Goal: Task Accomplishment & Management: Manage account settings

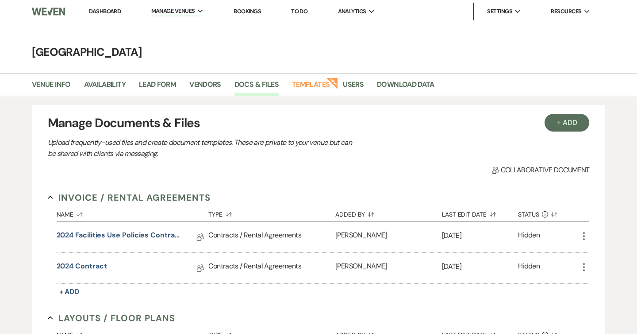
click at [104, 6] on li "Dashboard" at bounding box center [105, 12] width 41 height 18
click at [102, 11] on link "Dashboard" at bounding box center [105, 12] width 32 height 8
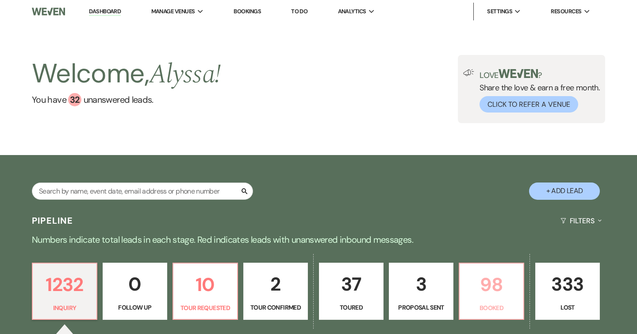
click at [523, 284] on link "98 Booked" at bounding box center [491, 291] width 65 height 58
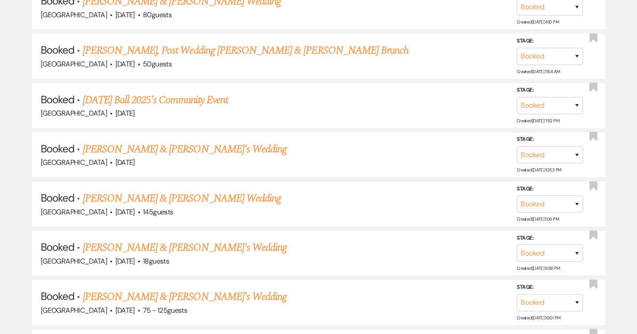
scroll to position [2873, 0]
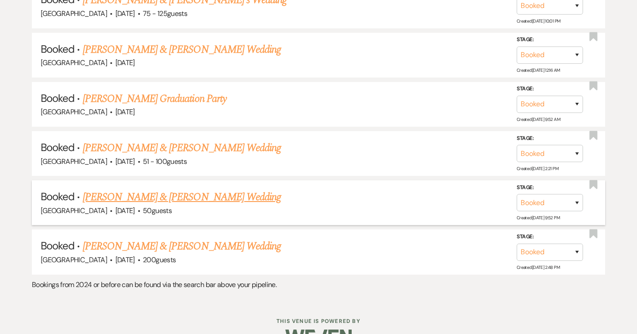
click at [227, 189] on link "[PERSON_NAME] & [PERSON_NAME] Wedding" at bounding box center [182, 197] width 198 height 16
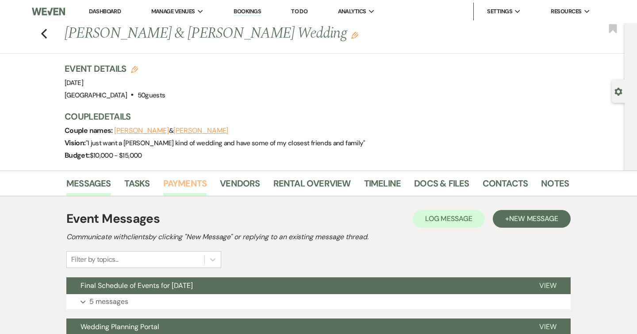
click at [181, 188] on link "Payments" at bounding box center [185, 185] width 44 height 19
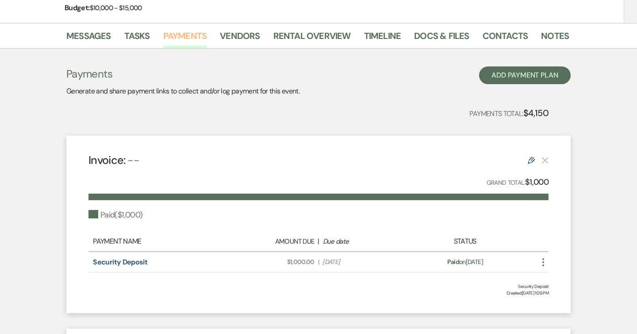
scroll to position [149, 0]
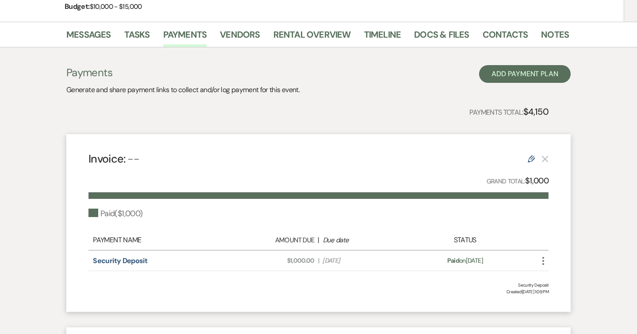
click at [543, 257] on icon "More" at bounding box center [543, 260] width 11 height 11
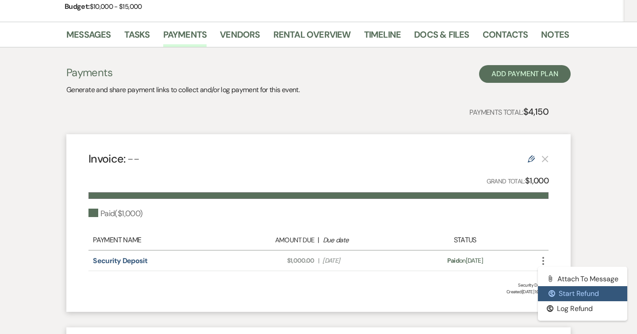
click at [564, 296] on button "$ Start Refund" at bounding box center [582, 293] width 89 height 15
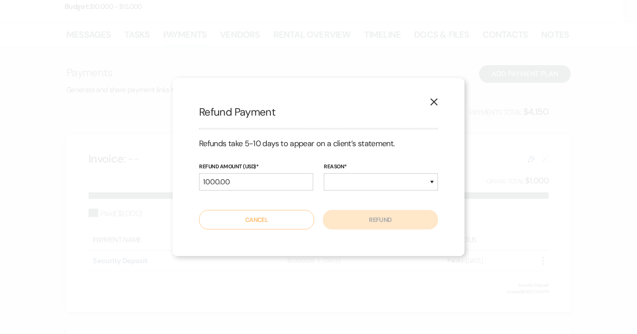
click at [398, 192] on div "reason* Duplicate Fraudulent Requested by Customer Other" at bounding box center [381, 180] width 114 height 36
click at [398, 186] on select "Duplicate Fraudulent Requested by Customer Other" at bounding box center [381, 181] width 114 height 17
select select "other"
click at [324, 173] on select "Duplicate Fraudulent Requested by Customer Other" at bounding box center [381, 181] width 114 height 17
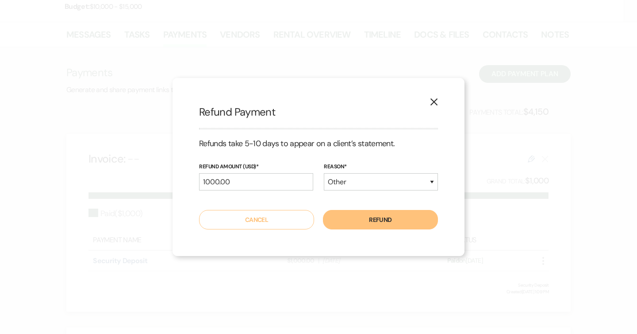
click at [379, 221] on button "Refund" at bounding box center [380, 219] width 115 height 19
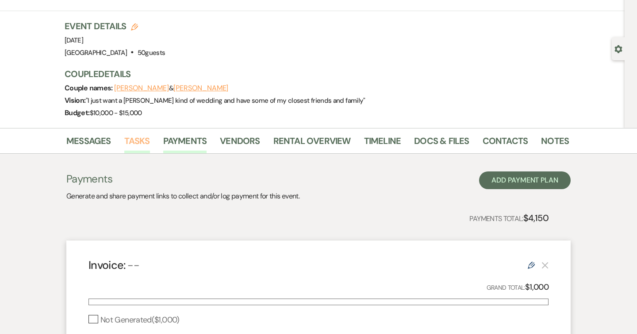
scroll to position [0, 0]
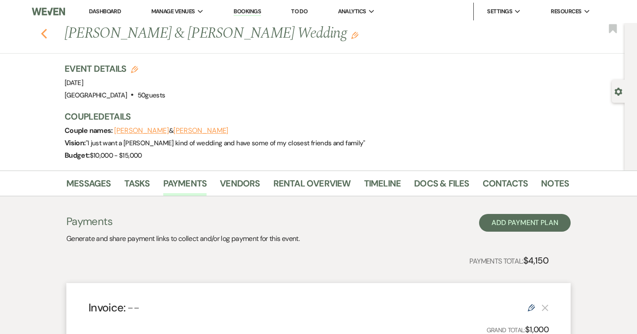
click at [42, 34] on use "button" at bounding box center [44, 34] width 6 height 10
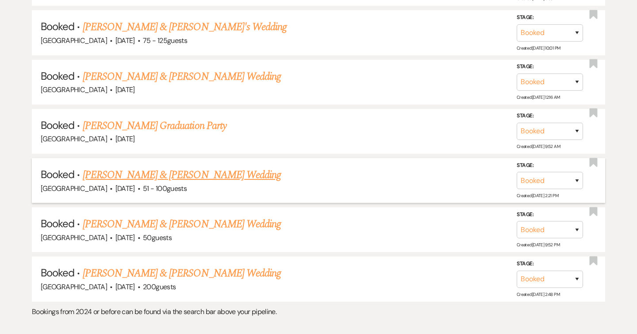
scroll to position [2861, 0]
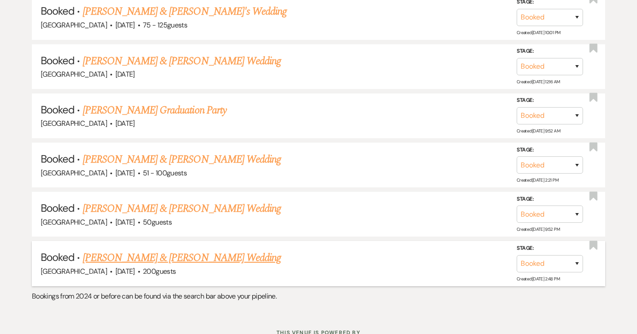
click at [173, 250] on link "[PERSON_NAME] & [PERSON_NAME] Wedding" at bounding box center [182, 258] width 198 height 16
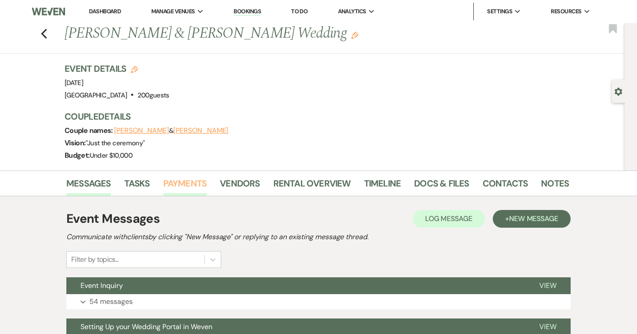
click at [189, 184] on link "Payments" at bounding box center [185, 185] width 44 height 19
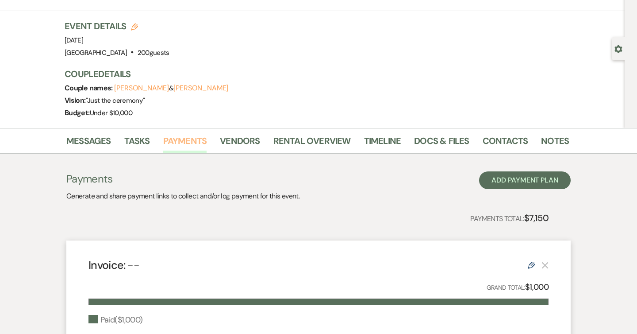
scroll to position [177, 0]
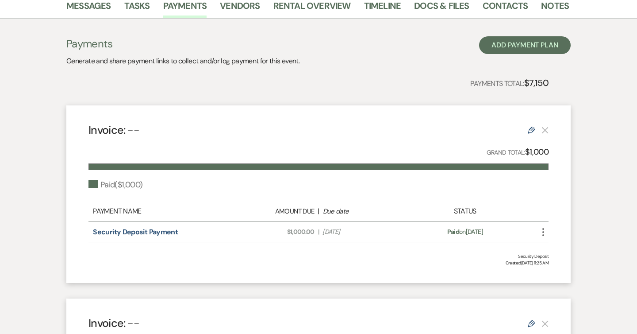
click at [542, 232] on icon "More" at bounding box center [543, 232] width 11 height 11
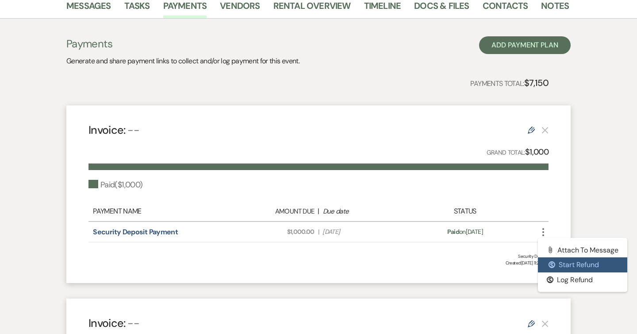
click at [555, 262] on button "$ Start Refund" at bounding box center [582, 264] width 89 height 15
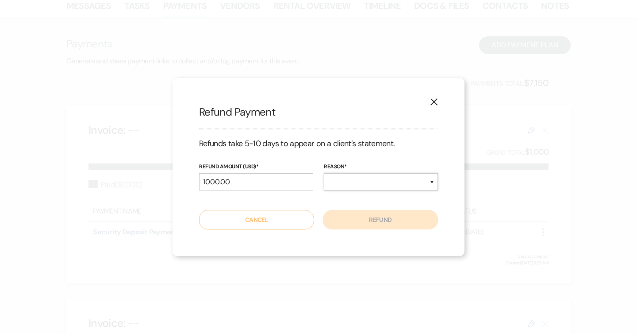
click at [385, 174] on select "Duplicate Fraudulent Requested by Customer Other" at bounding box center [381, 181] width 114 height 17
select select "other"
click at [324, 173] on select "Duplicate Fraudulent Requested by Customer Other" at bounding box center [381, 181] width 114 height 17
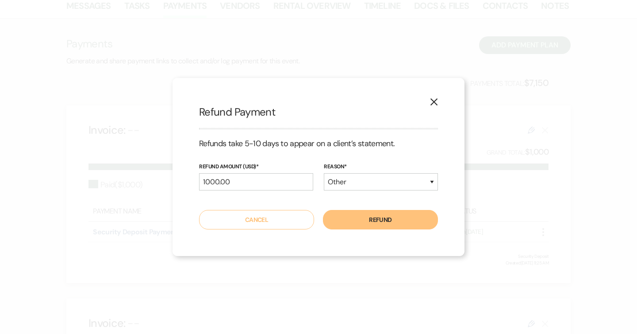
click at [379, 222] on button "Refund" at bounding box center [380, 219] width 115 height 19
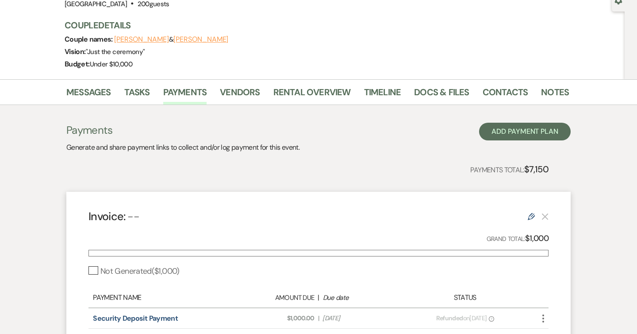
scroll to position [0, 0]
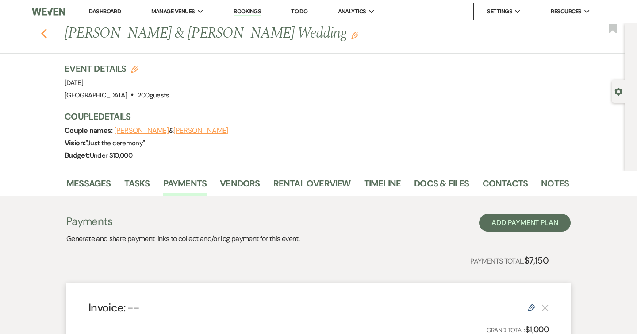
click at [45, 37] on use "button" at bounding box center [44, 34] width 6 height 10
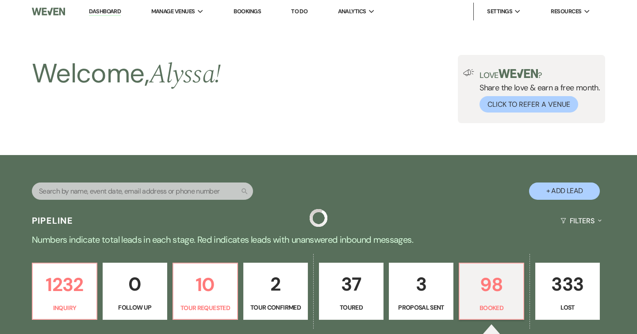
scroll to position [2861, 0]
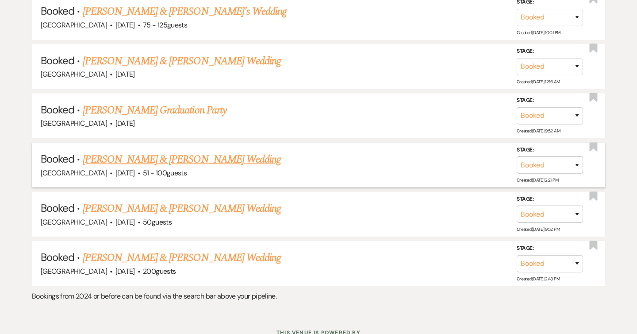
click at [256, 151] on link "[PERSON_NAME] & [PERSON_NAME] Wedding" at bounding box center [182, 159] width 198 height 16
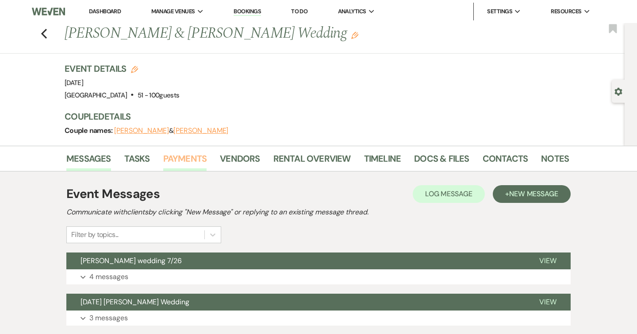
click at [185, 162] on link "Payments" at bounding box center [185, 160] width 44 height 19
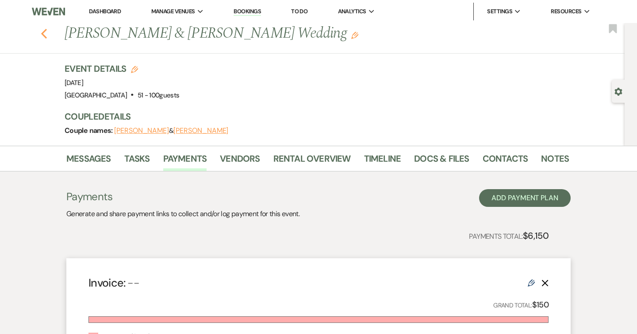
click at [44, 33] on icon "Previous" at bounding box center [44, 33] width 7 height 11
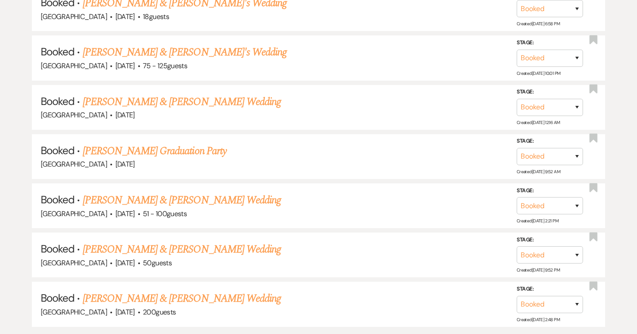
scroll to position [2819, 0]
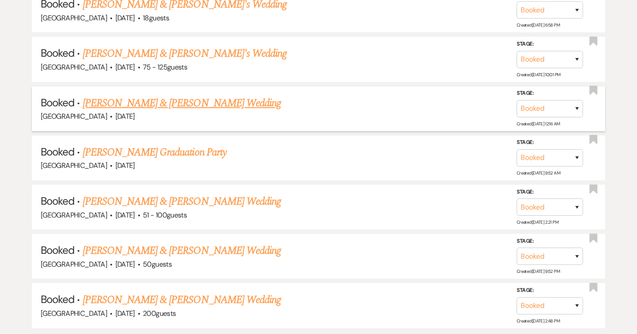
click at [207, 95] on link "[PERSON_NAME] & [PERSON_NAME] Wedding" at bounding box center [182, 103] width 198 height 16
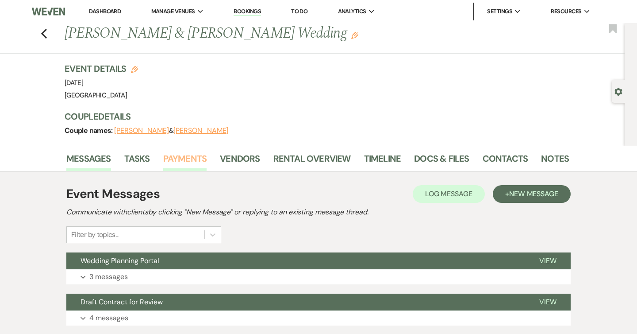
click at [180, 158] on link "Payments" at bounding box center [185, 160] width 44 height 19
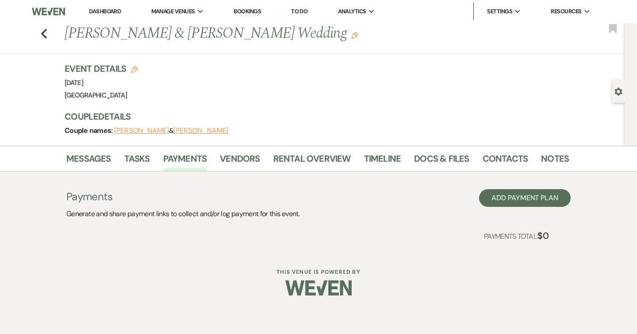
click at [40, 31] on div "Previous [PERSON_NAME] & [PERSON_NAME] Wedding Edit Bookmark" at bounding box center [310, 38] width 629 height 31
click at [45, 35] on icon "Previous" at bounding box center [44, 33] width 7 height 11
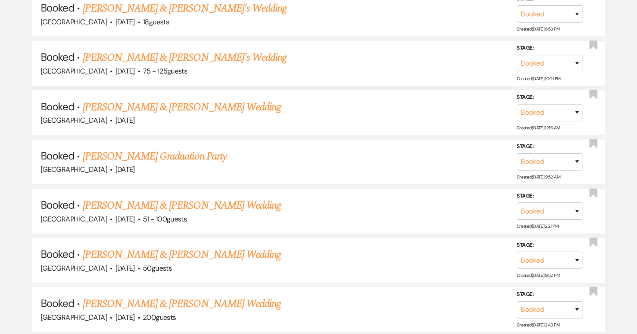
scroll to position [2795, 0]
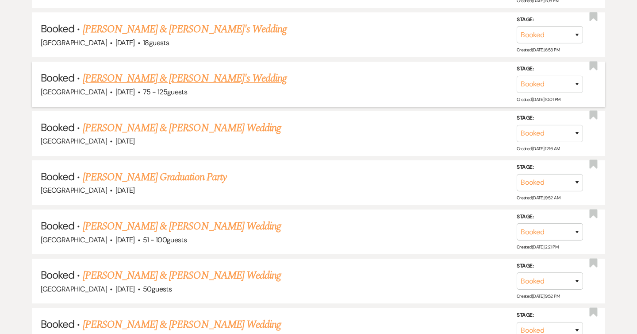
click at [92, 70] on link "[PERSON_NAME] & [PERSON_NAME]'s Wedding" at bounding box center [185, 78] width 204 height 16
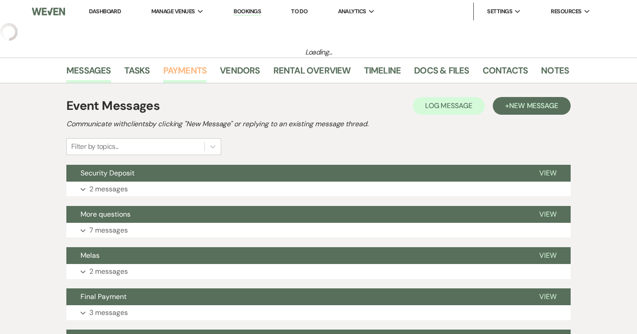
click at [194, 75] on link "Payments" at bounding box center [185, 72] width 44 height 19
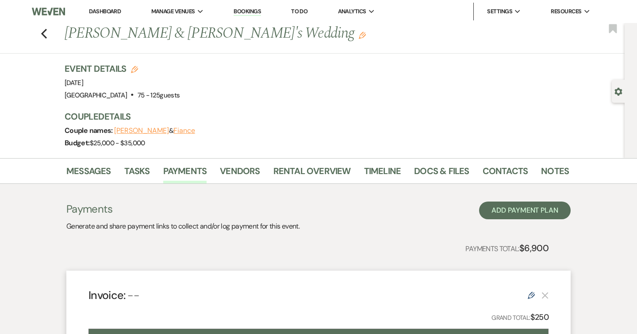
click at [98, 13] on link "Dashboard" at bounding box center [105, 12] width 32 height 8
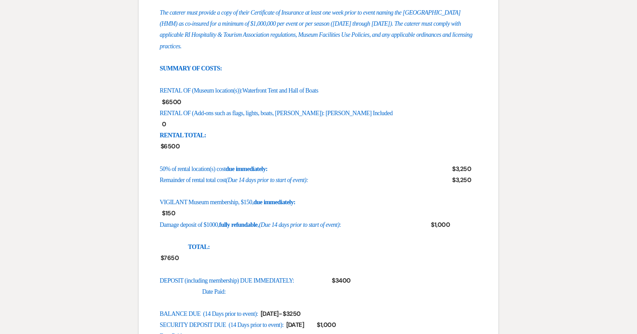
scroll to position [557, 0]
drag, startPoint x: 160, startPoint y: 231, endPoint x: 245, endPoint y: 228, distance: 85.0
click at [245, 205] on span "VIGILANT Museum membership, $150," at bounding box center [207, 201] width 94 height 7
copy span "VIGILANT Museum membership"
